Goal: Information Seeking & Learning: Learn about a topic

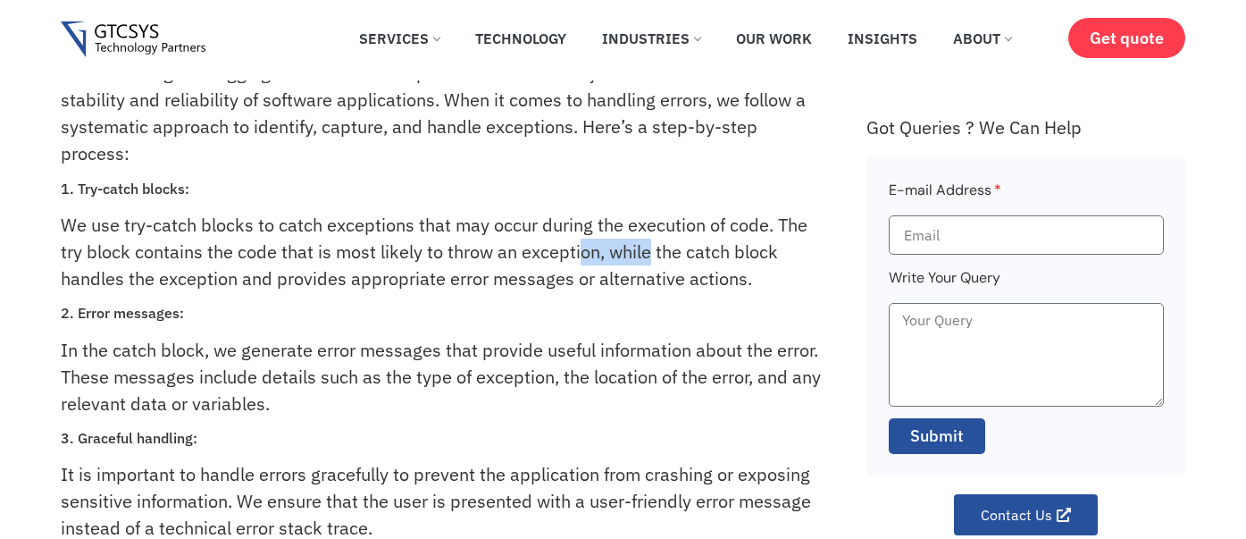
drag, startPoint x: 592, startPoint y: 256, endPoint x: 746, endPoint y: 259, distance: 153.7
click at [724, 259] on p "We use try-catch blocks to catch exceptions that may occur during the execution…" at bounding box center [444, 252] width 766 height 80
click at [766, 273] on p "We use try-catch blocks to catch exceptions that may occur during the execution…" at bounding box center [444, 252] width 766 height 80
drag, startPoint x: 174, startPoint y: 283, endPoint x: 769, endPoint y: 287, distance: 594.9
click at [437, 278] on p "We use try-catch blocks to catch exceptions that may occur during the execution…" at bounding box center [444, 252] width 766 height 80
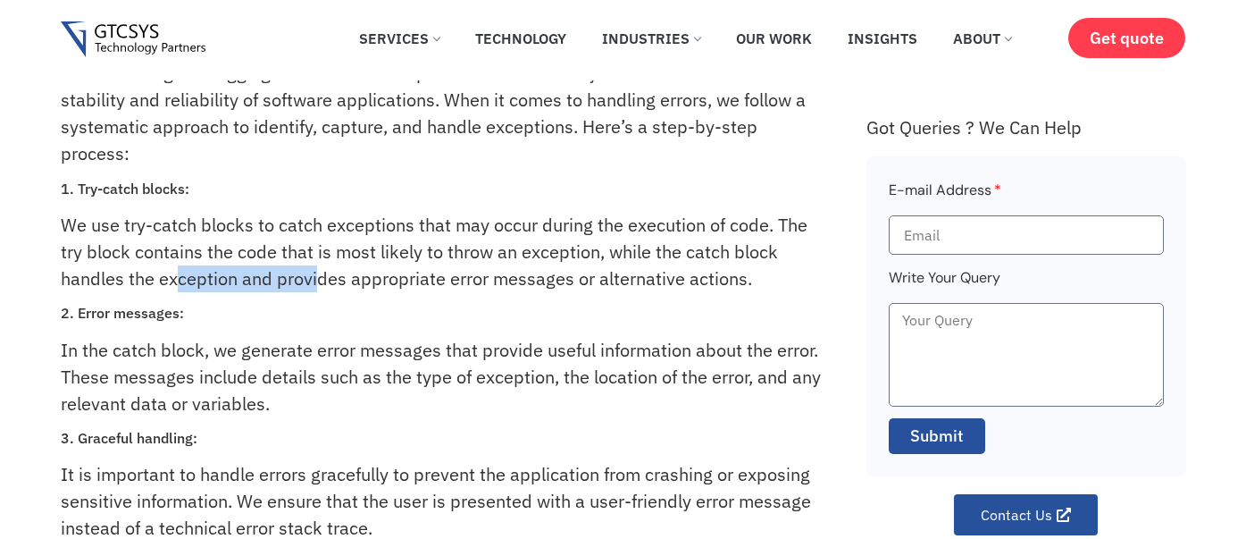
click at [525, 287] on p "We use try-catch blocks to catch exceptions that may occur during the execution…" at bounding box center [444, 252] width 766 height 80
click at [729, 288] on p "We use try-catch blocks to catch exceptions that may occur during the execution…" at bounding box center [444, 252] width 766 height 80
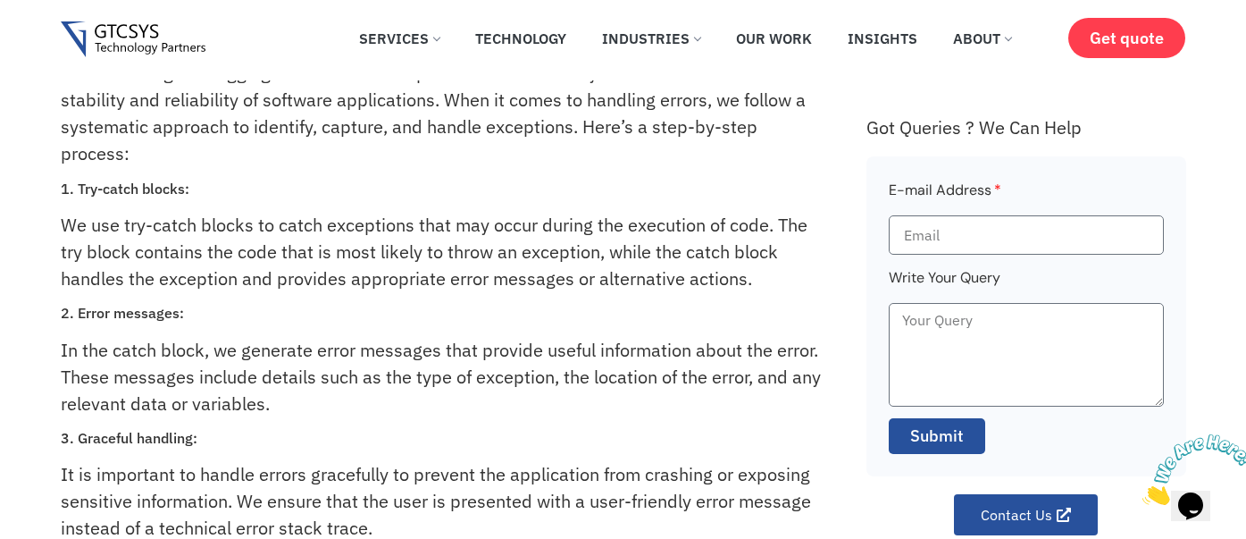
click at [689, 367] on p "In the catch block, we generate error messages that provide useful information …" at bounding box center [444, 377] width 766 height 80
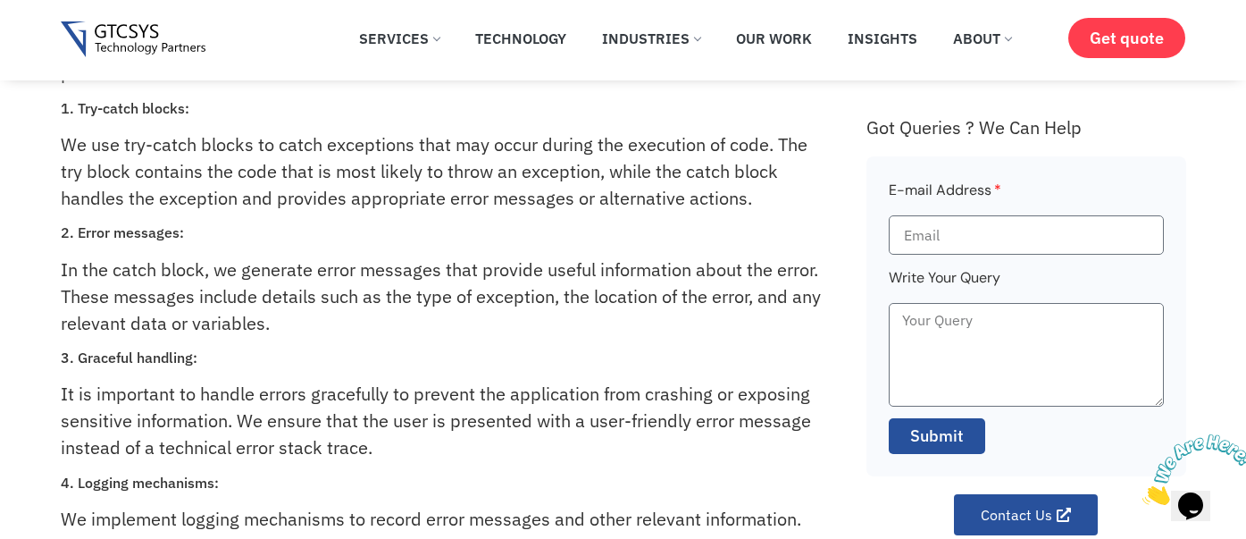
scroll to position [357, 0]
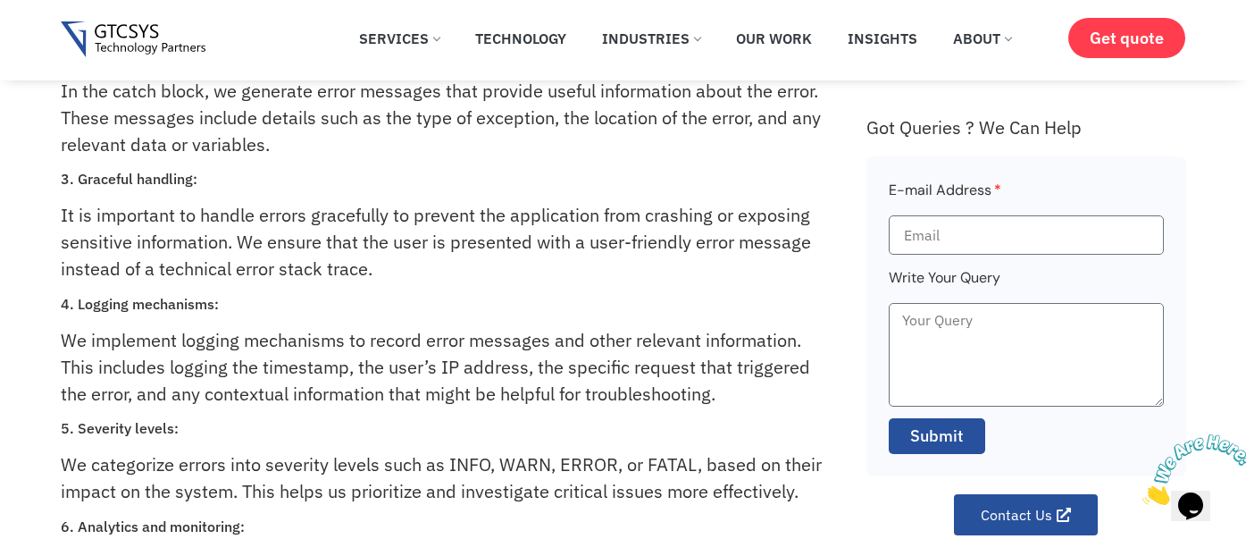
drag, startPoint x: 143, startPoint y: 164, endPoint x: 465, endPoint y: 205, distance: 325.0
click at [430, 199] on div "Error handling and logging are essential components of backend systems that ens…" at bounding box center [455, 266] width 788 height 930
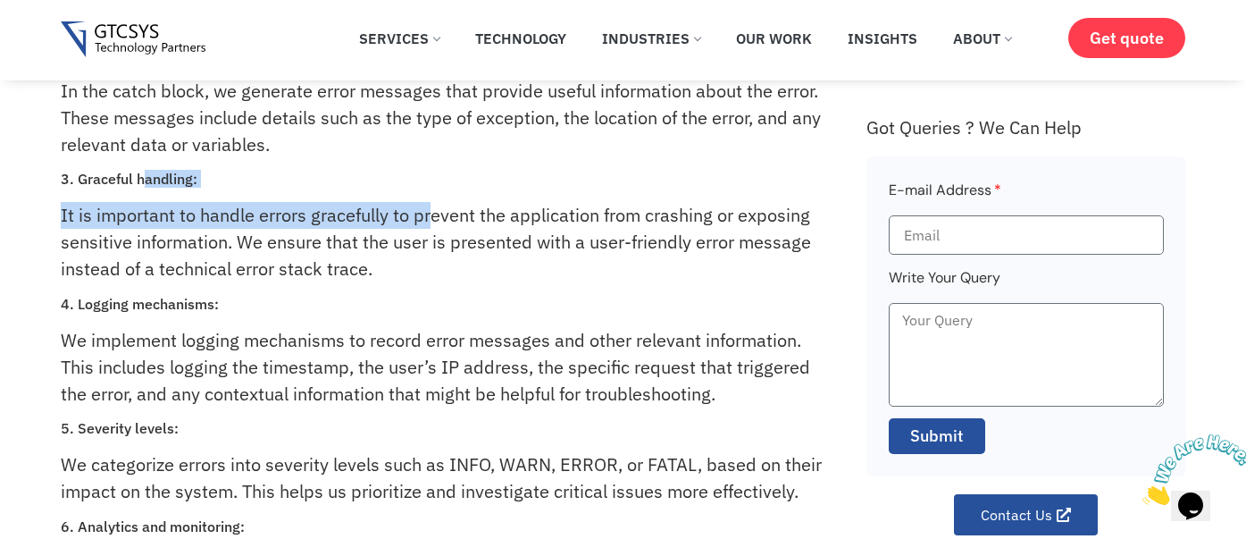
scroll to position [268, 0]
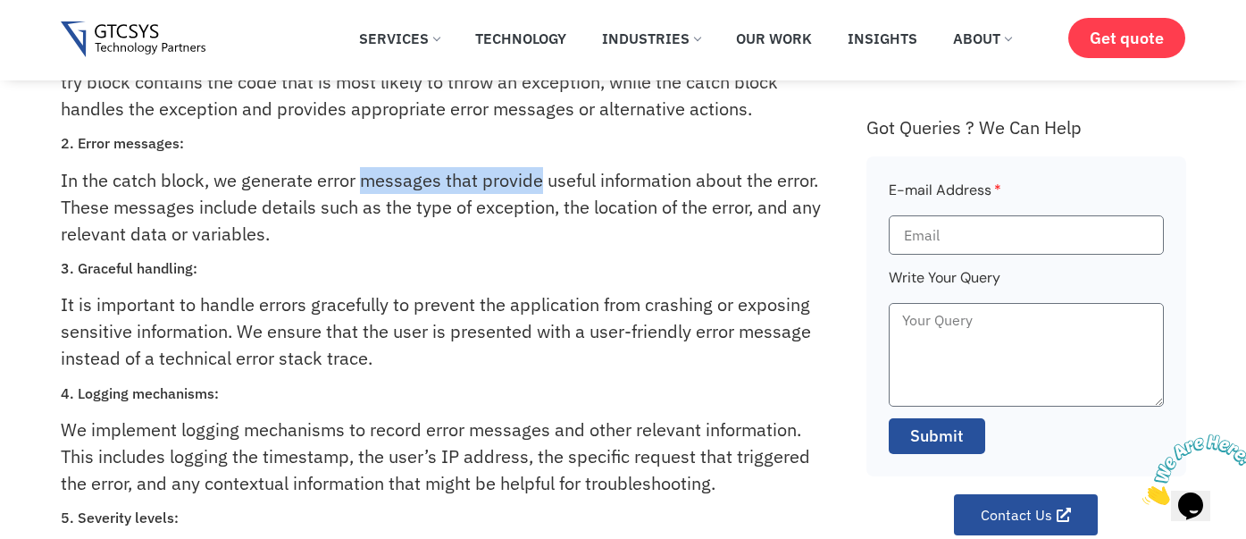
drag, startPoint x: 359, startPoint y: 182, endPoint x: 602, endPoint y: 187, distance: 243.0
click at [587, 185] on p "In the catch block, we generate error messages that provide useful information …" at bounding box center [444, 207] width 766 height 80
click at [675, 197] on p "In the catch block, we generate error messages that provide useful information …" at bounding box center [444, 207] width 766 height 80
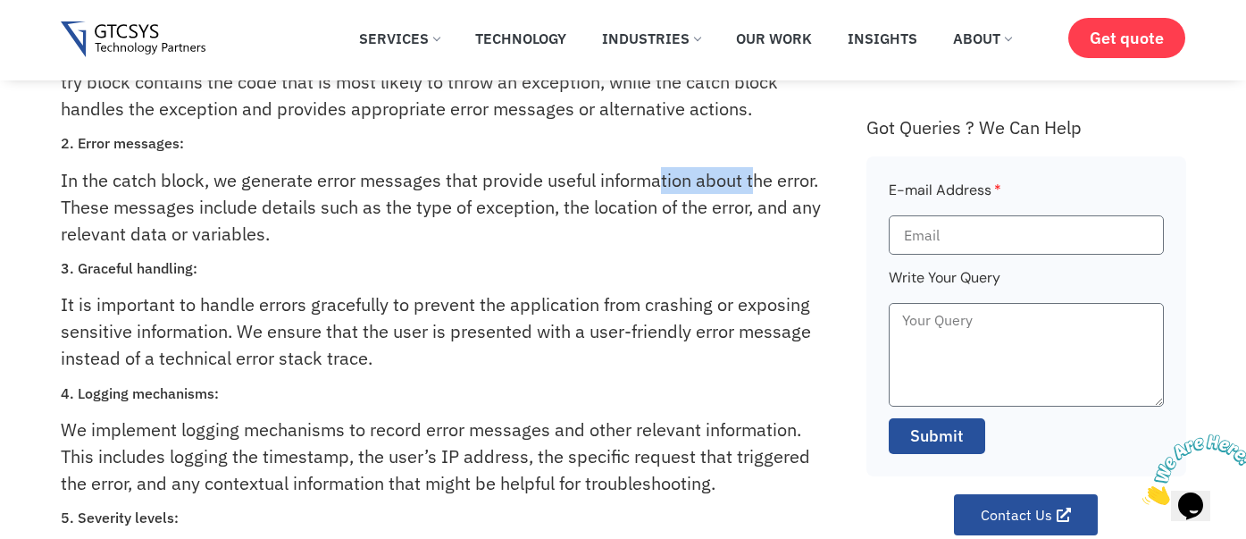
drag, startPoint x: 666, startPoint y: 179, endPoint x: 785, endPoint y: 180, distance: 118.8
click at [766, 179] on p "In the catch block, we generate error messages that provide useful information …" at bounding box center [444, 207] width 766 height 80
click at [787, 229] on p "In the catch block, we generate error messages that provide useful information …" at bounding box center [444, 207] width 766 height 80
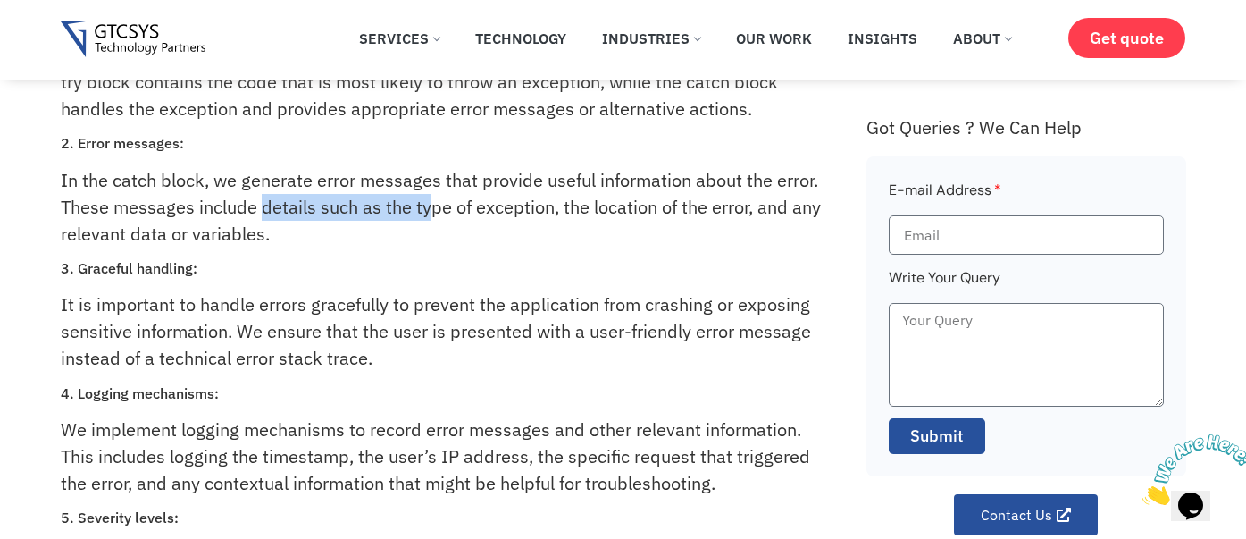
drag, startPoint x: 260, startPoint y: 212, endPoint x: 474, endPoint y: 218, distance: 214.5
click at [435, 218] on p "In the catch block, we generate error messages that provide useful information …" at bounding box center [444, 207] width 766 height 80
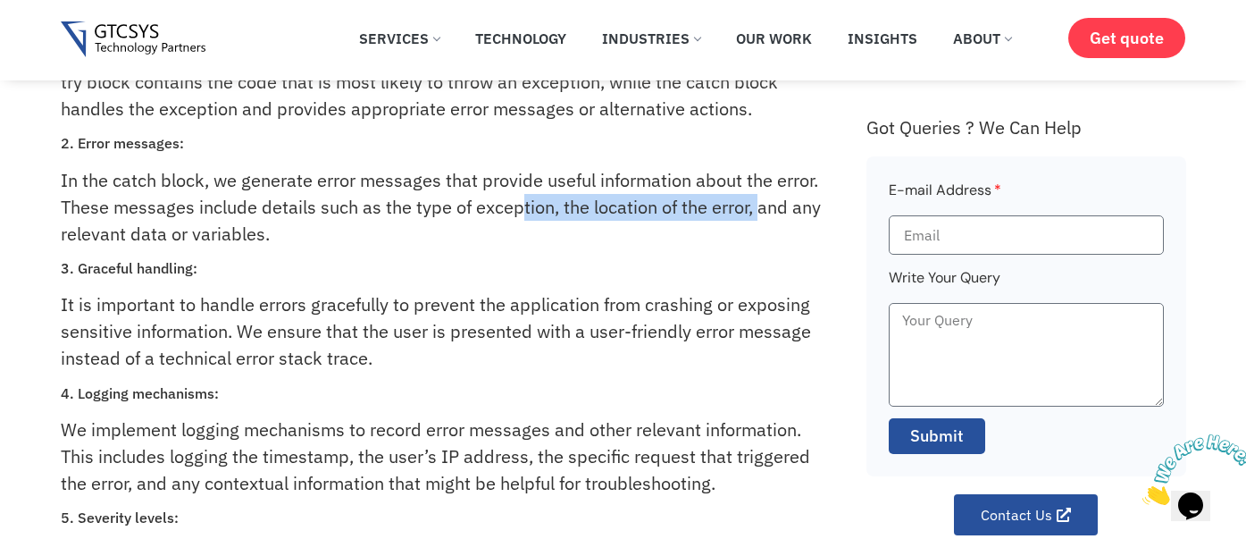
drag, startPoint x: 529, startPoint y: 217, endPoint x: 775, endPoint y: 220, distance: 246.6
click at [774, 220] on p "In the catch block, we generate error messages that provide useful information …" at bounding box center [444, 207] width 766 height 80
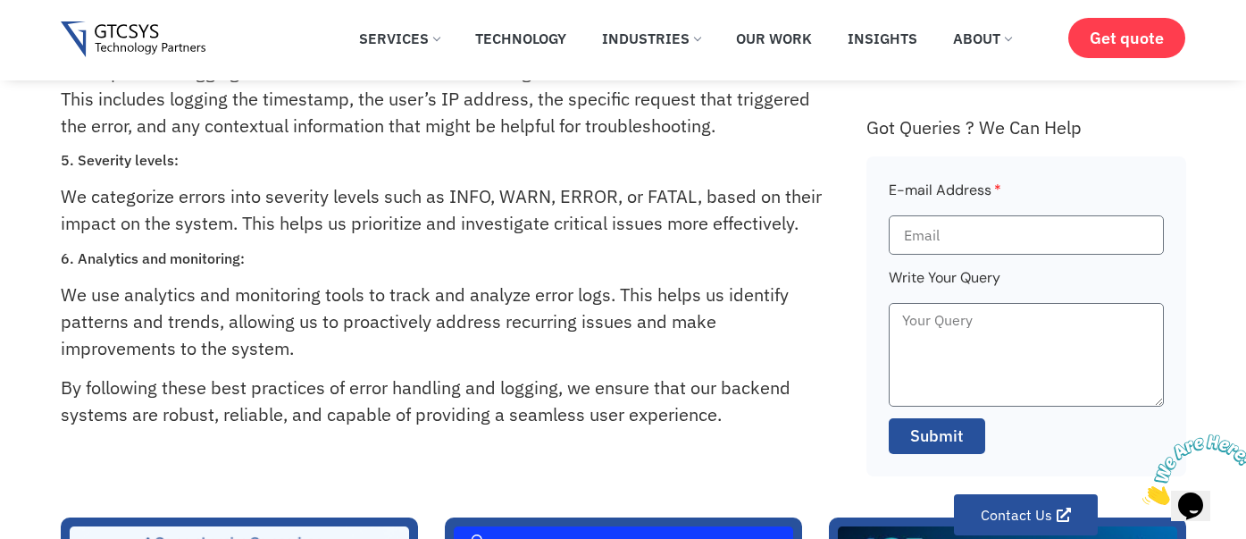
scroll to position [715, 0]
